Goal: Task Accomplishment & Management: Manage account settings

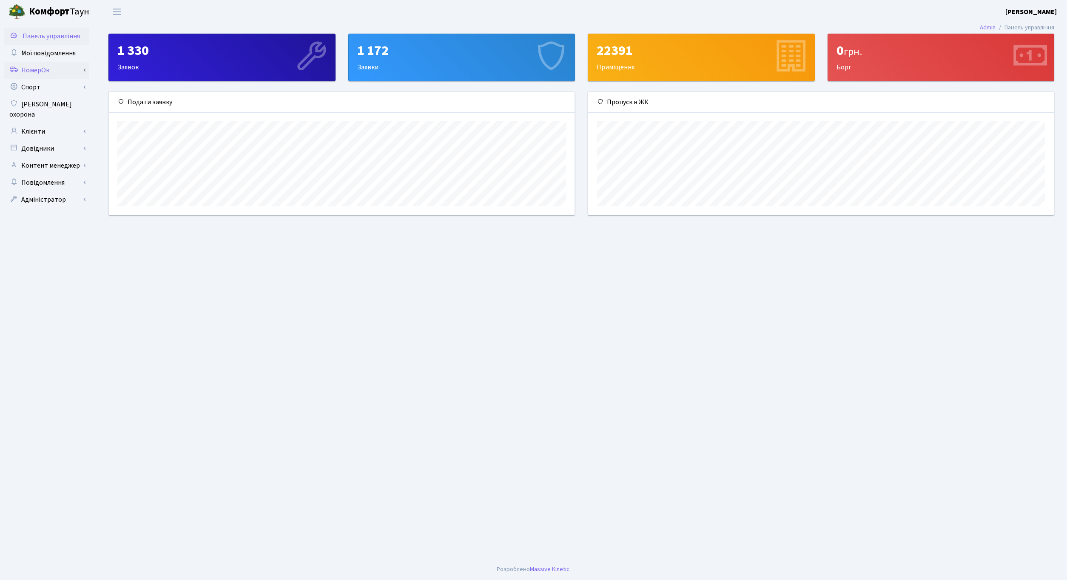
scroll to position [123, 466]
click at [379, 315] on main "Admin Панель управління 1 330 Заявок 1 172 Заявки 22391 Приміщення 0 грн. [GEOG…" at bounding box center [582, 290] width 972 height 535
click at [45, 192] on link "Адміністратор" at bounding box center [46, 199] width 85 height 17
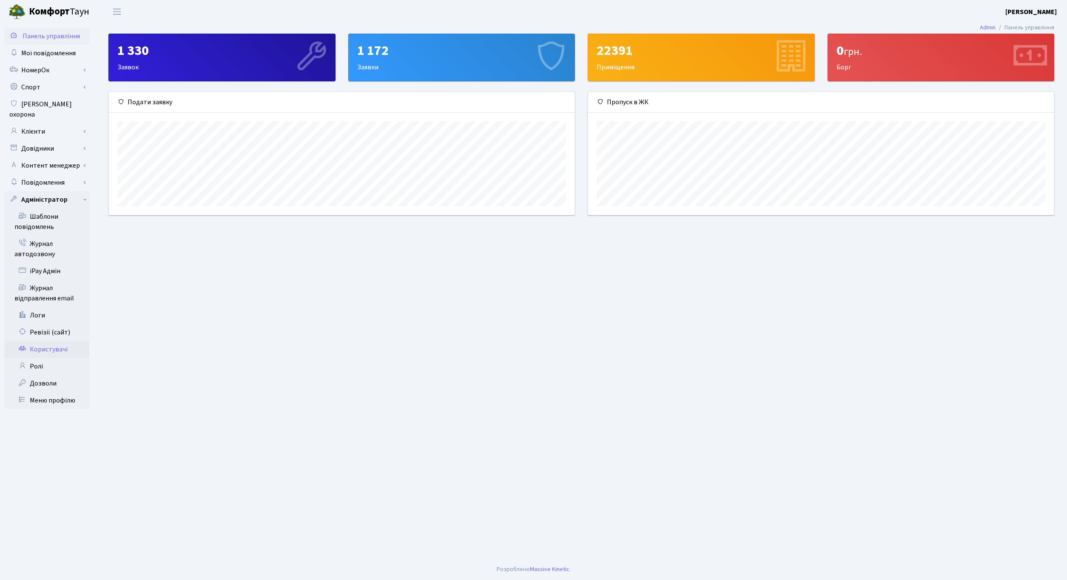
click at [47, 342] on link "Користувачі" at bounding box center [46, 349] width 85 height 17
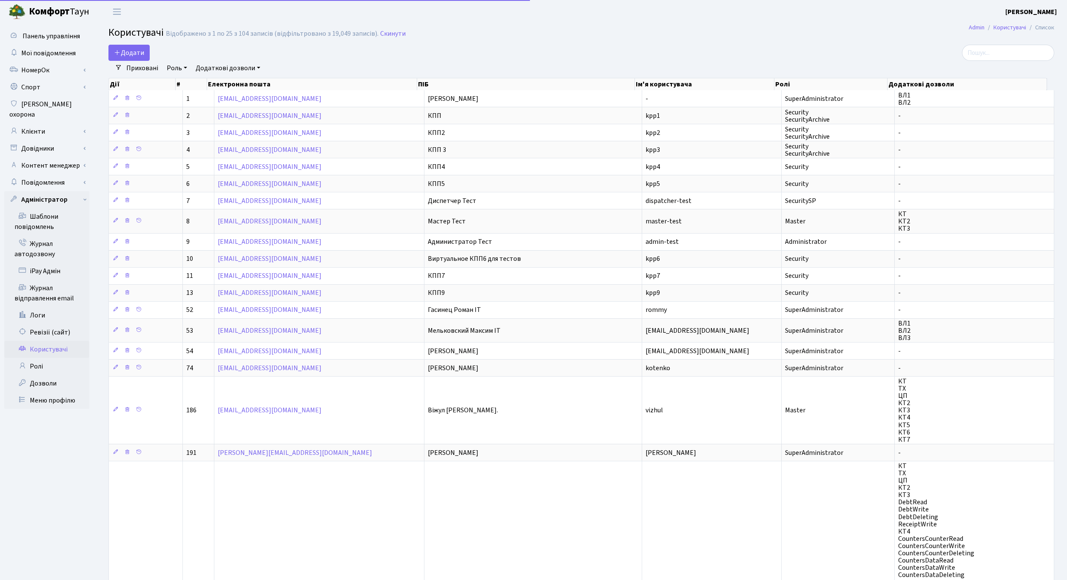
select select "25"
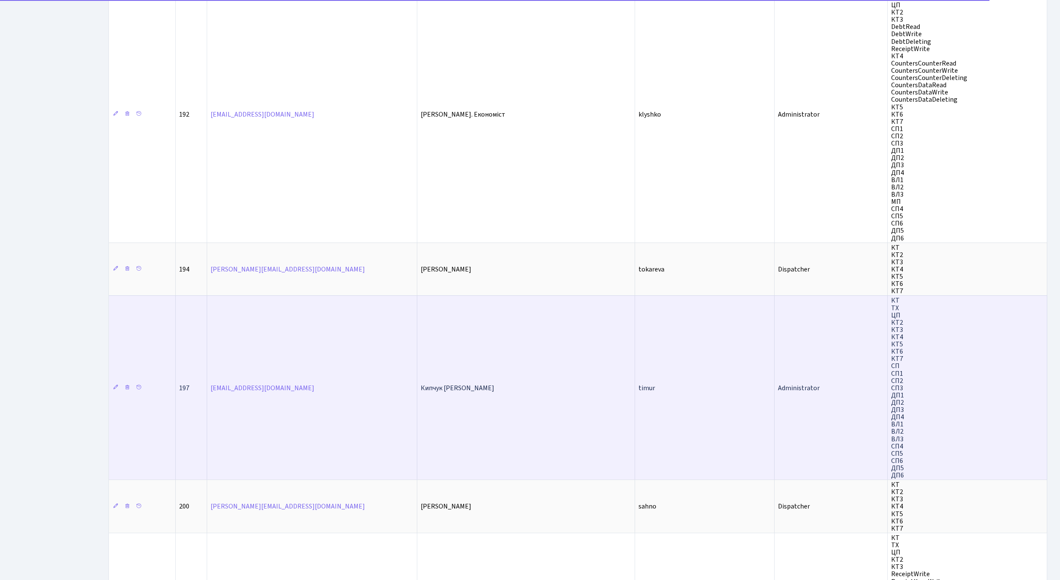
scroll to position [521, 0]
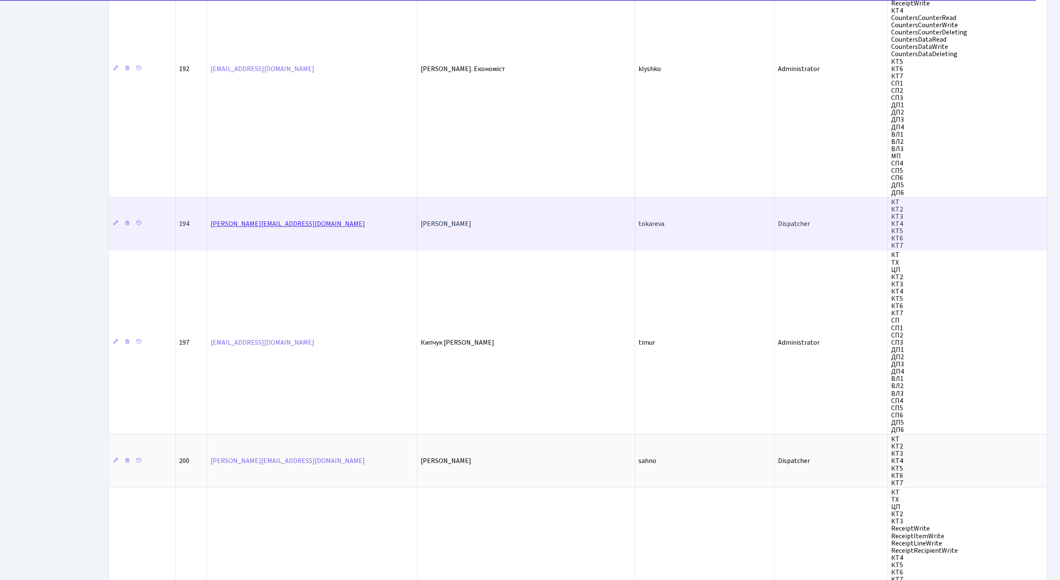
click at [265, 225] on link "tokareva@comfort-town.com.ua" at bounding box center [288, 223] width 154 height 9
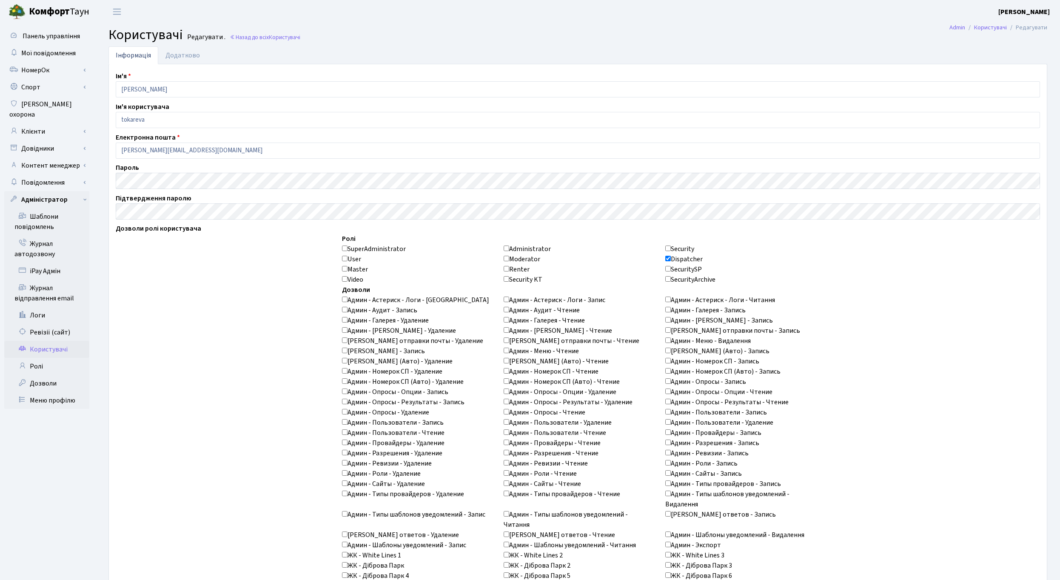
drag, startPoint x: 156, startPoint y: 290, endPoint x: 156, endPoint y: 270, distance: 19.6
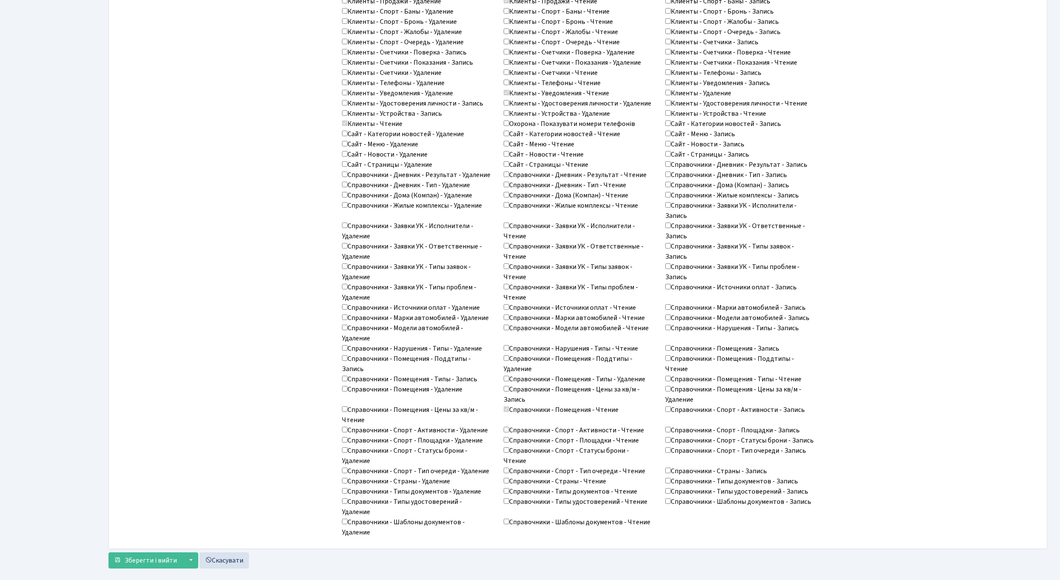
scroll to position [915, 0]
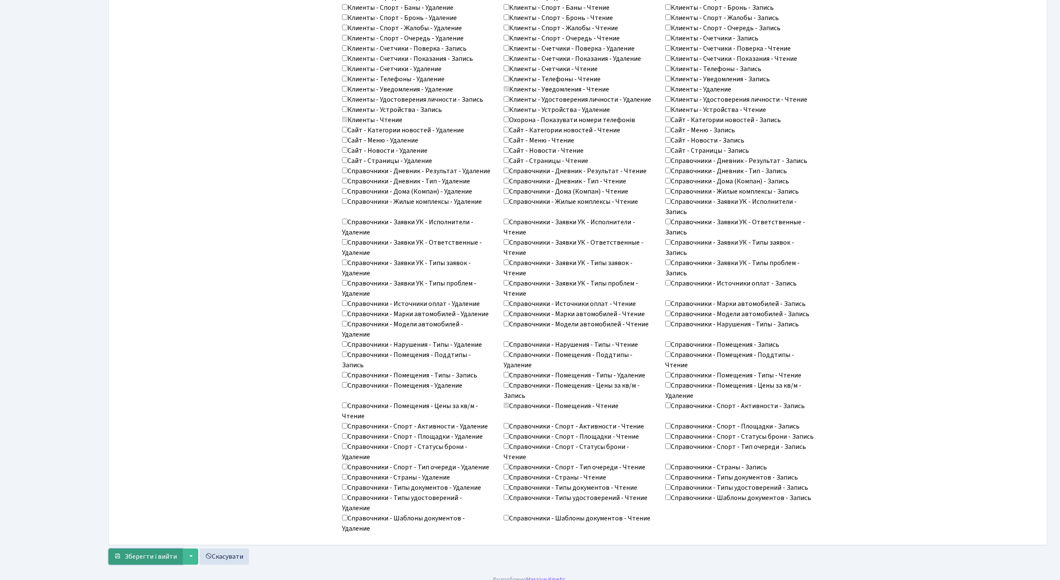
click at [144, 552] on span "Зберегти і вийти" at bounding box center [151, 556] width 52 height 9
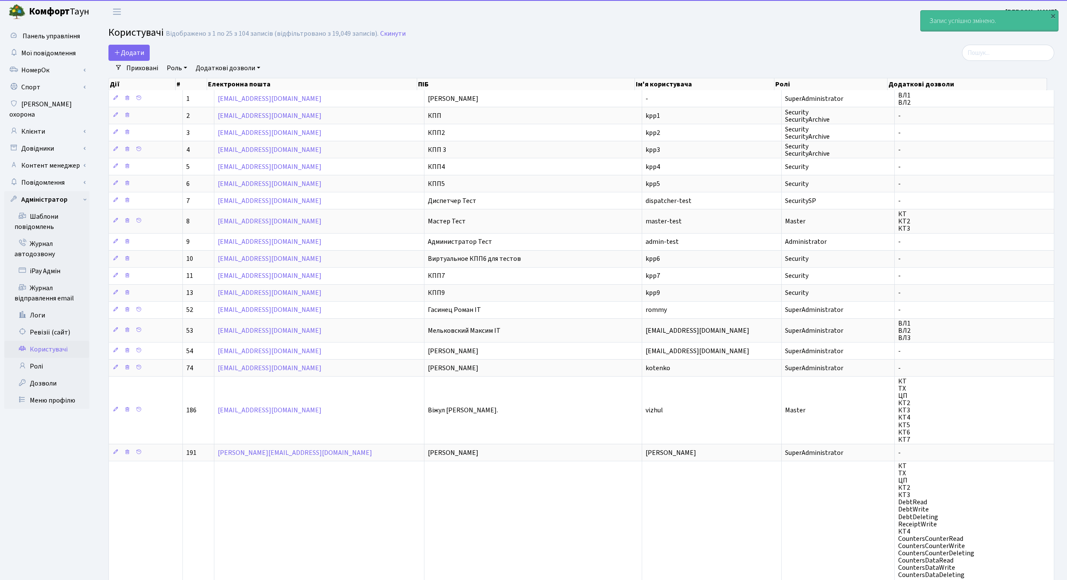
select select "25"
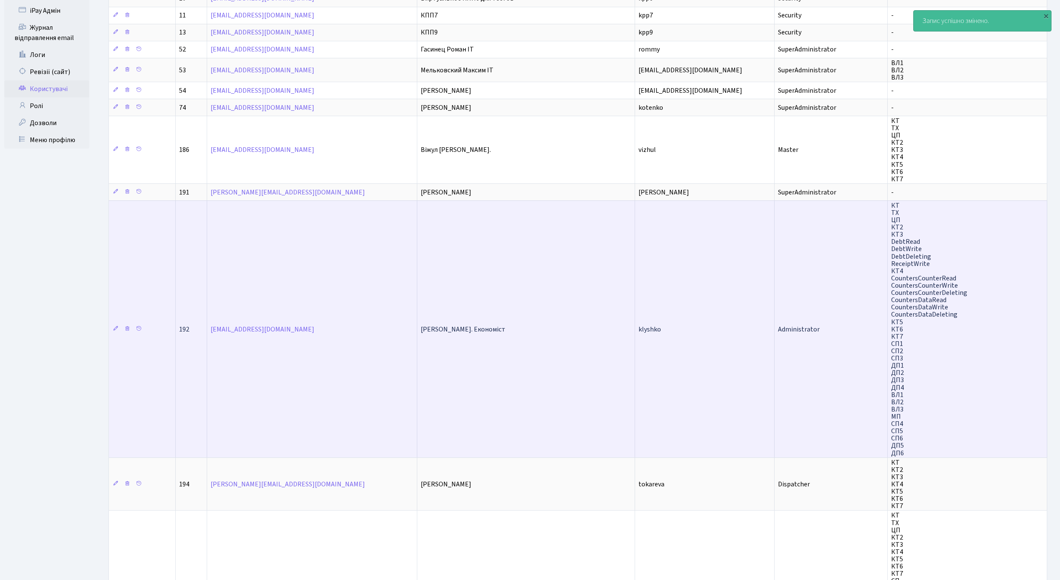
scroll to position [391, 0]
